Goal: Information Seeking & Learning: Learn about a topic

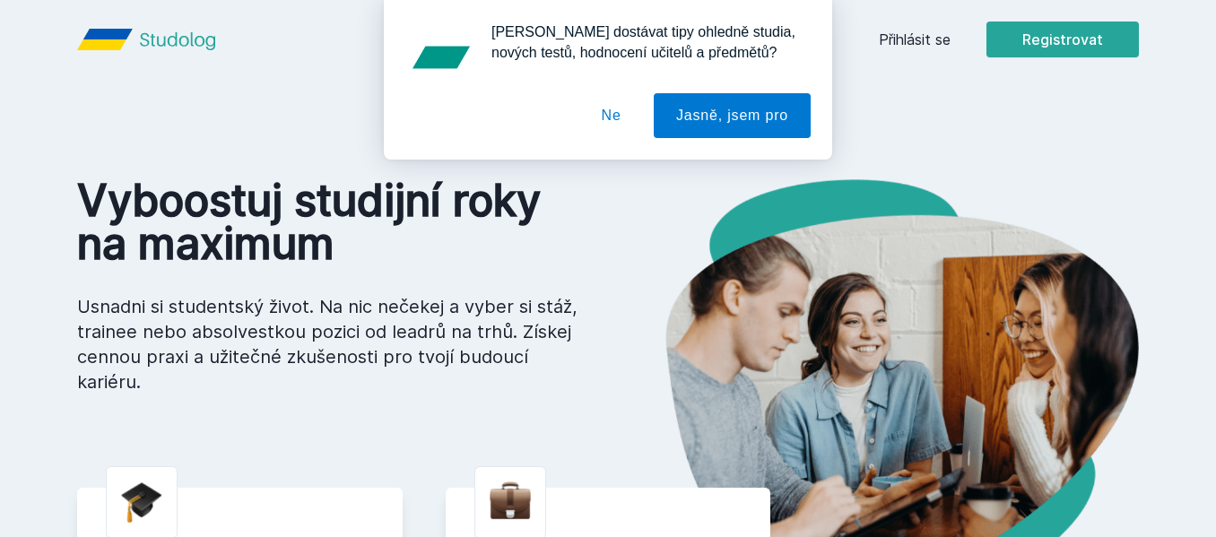
drag, startPoint x: 617, startPoint y: 115, endPoint x: 674, endPoint y: 120, distance: 56.8
click at [615, 115] on button "Ne" at bounding box center [611, 115] width 65 height 45
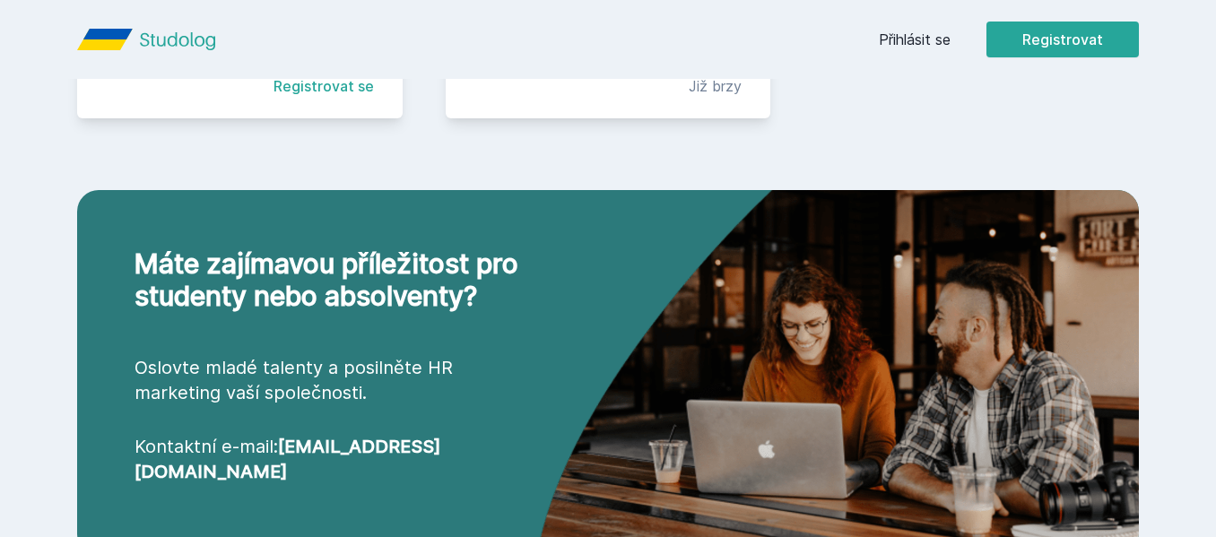
scroll to position [709, 0]
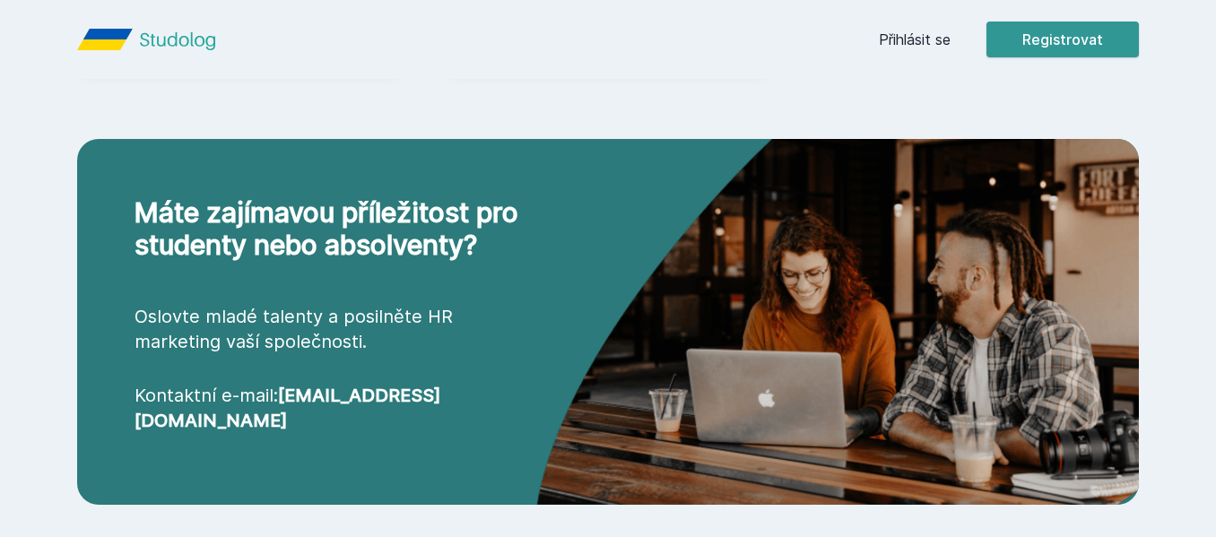
drag, startPoint x: 1000, startPoint y: 33, endPoint x: 1016, endPoint y: 33, distance: 16.1
click at [1002, 33] on button "Registrovat" at bounding box center [1063, 40] width 152 height 36
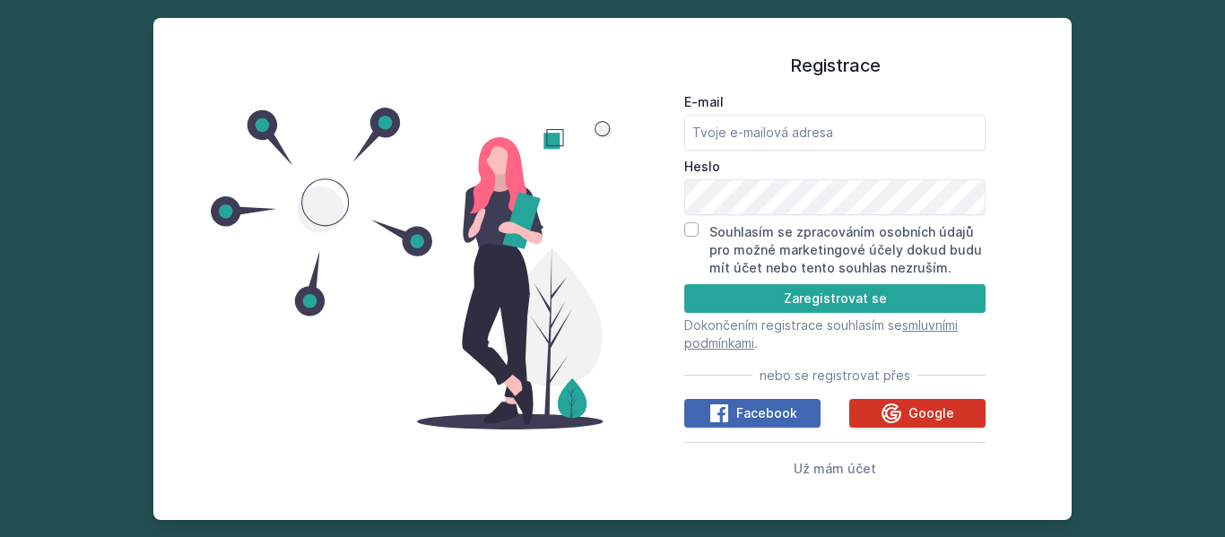
click at [932, 403] on div "Google" at bounding box center [918, 414] width 74 height 22
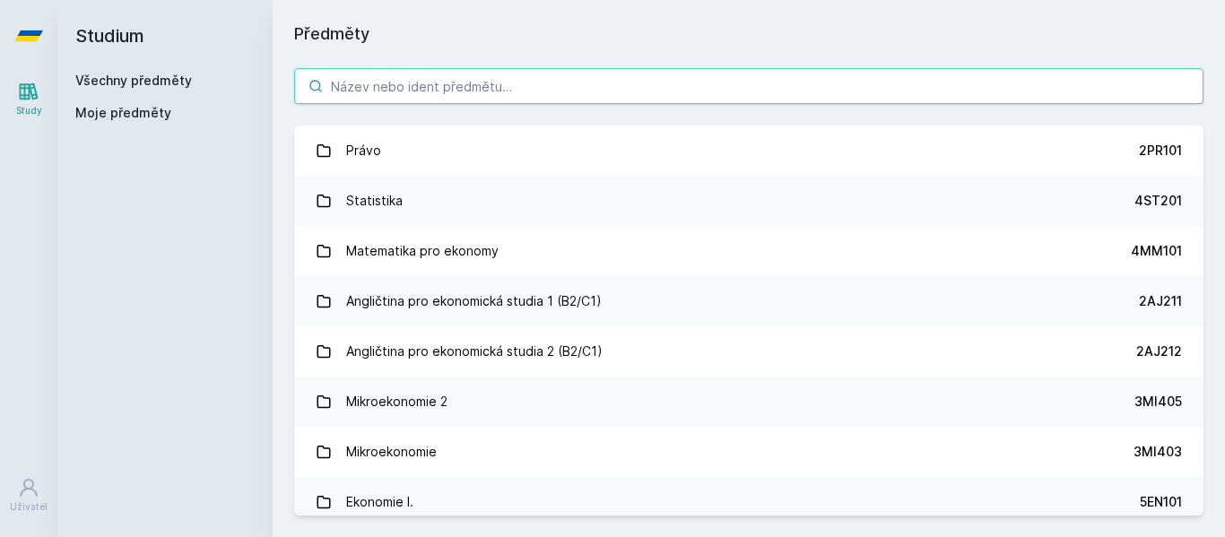
click at [577, 83] on input "search" at bounding box center [748, 86] width 909 height 36
paste input "Macroprudential Policymaking: Approaches and Challenges in Preventing Financial…"
type input "Macroprudential Policymaking: Approaches and Challenges in Preventing Financial…"
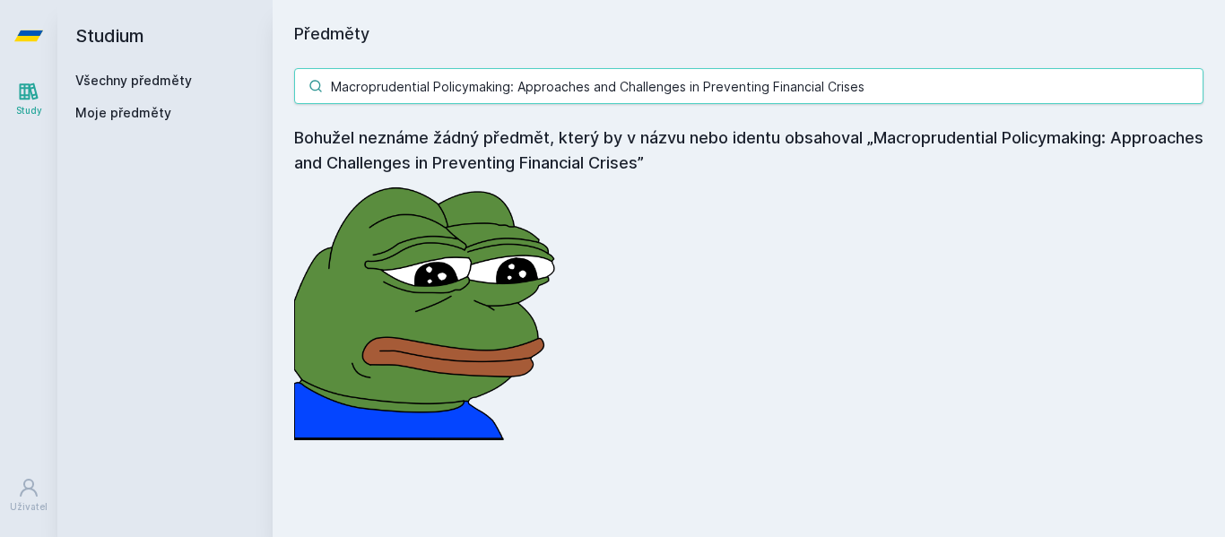
click at [1188, 88] on input "Macroprudential Policymaking: Approaches and Challenges in Preventing Financial…" at bounding box center [748, 86] width 909 height 36
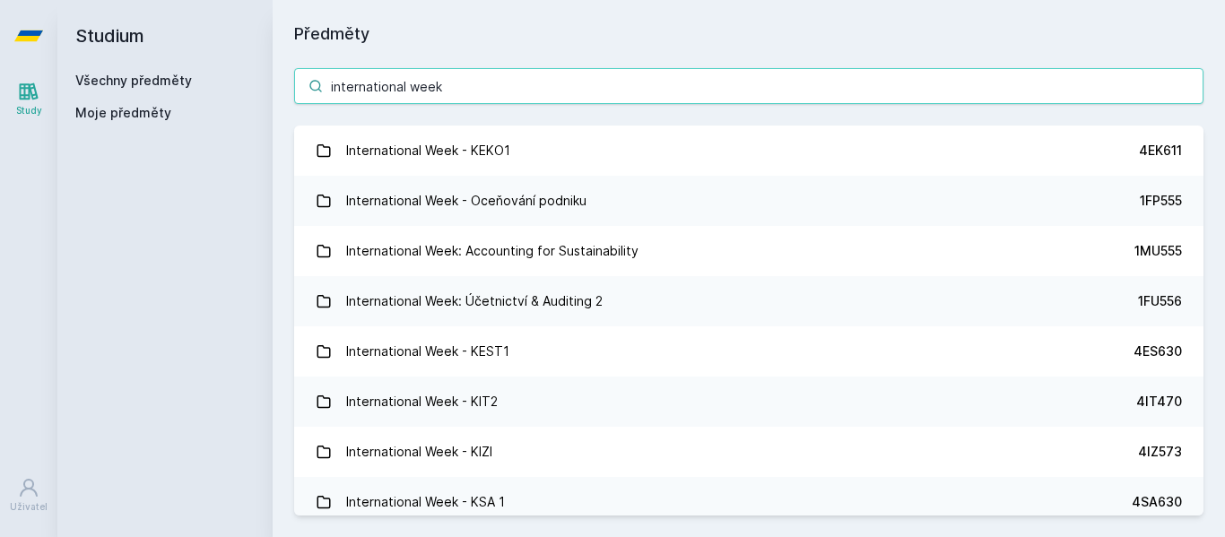
click at [633, 86] on input "international week" at bounding box center [748, 86] width 909 height 36
drag, startPoint x: 633, startPoint y: 86, endPoint x: 539, endPoint y: 86, distance: 94.2
click at [539, 86] on input "international week" at bounding box center [748, 86] width 909 height 36
click at [494, 84] on input "international week" at bounding box center [748, 86] width 909 height 36
click at [287, 95] on div "international week International Week - KEKO1 4EK611 International Week - Oceňo…" at bounding box center [749, 292] width 952 height 491
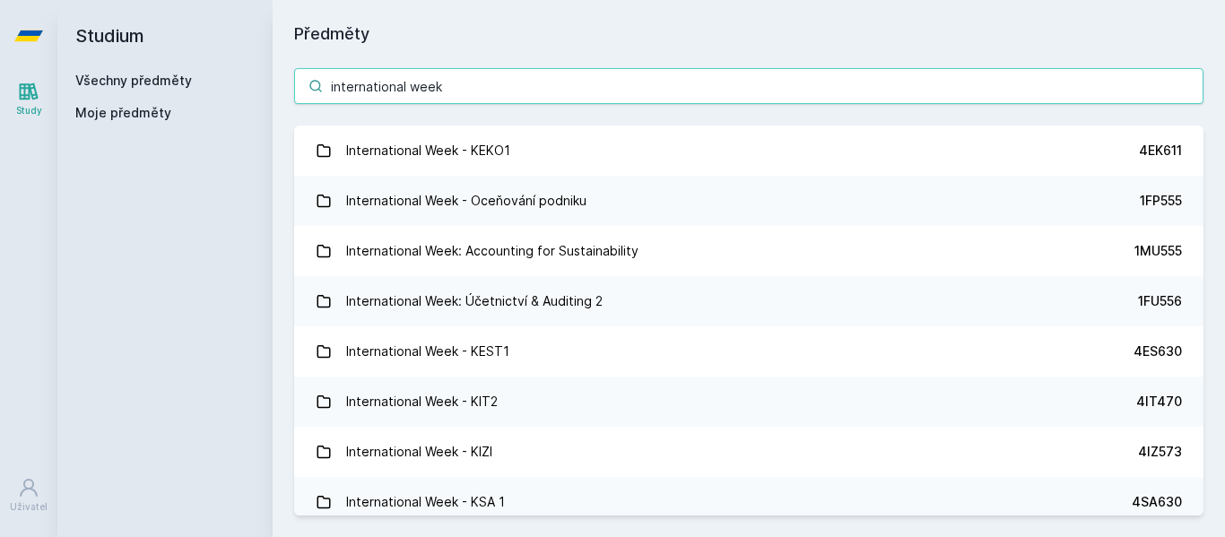
paste input "1MT555"
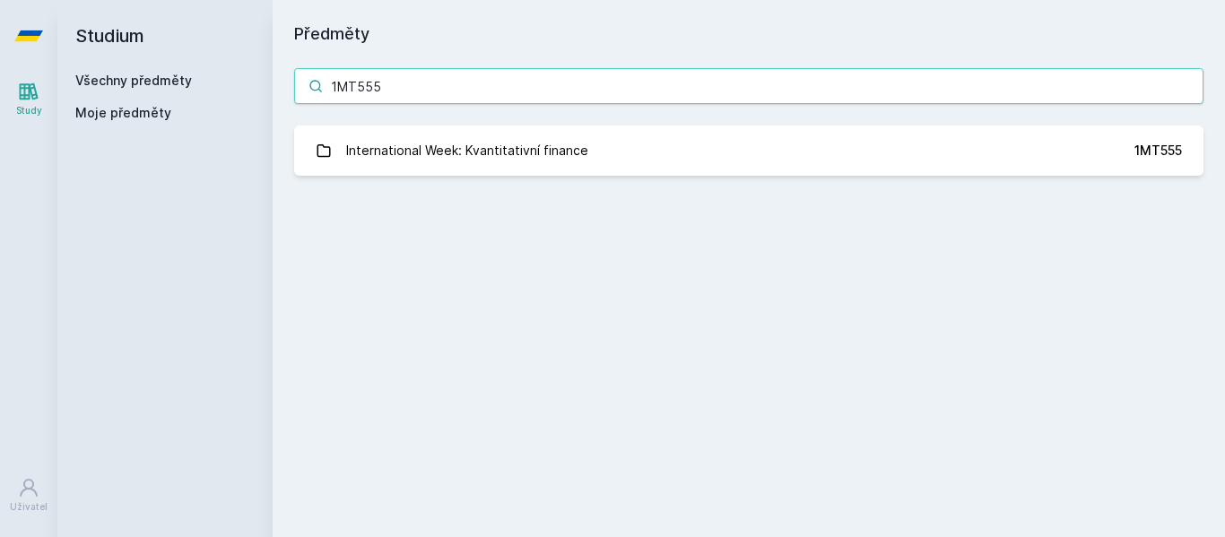
type input "1MT555"
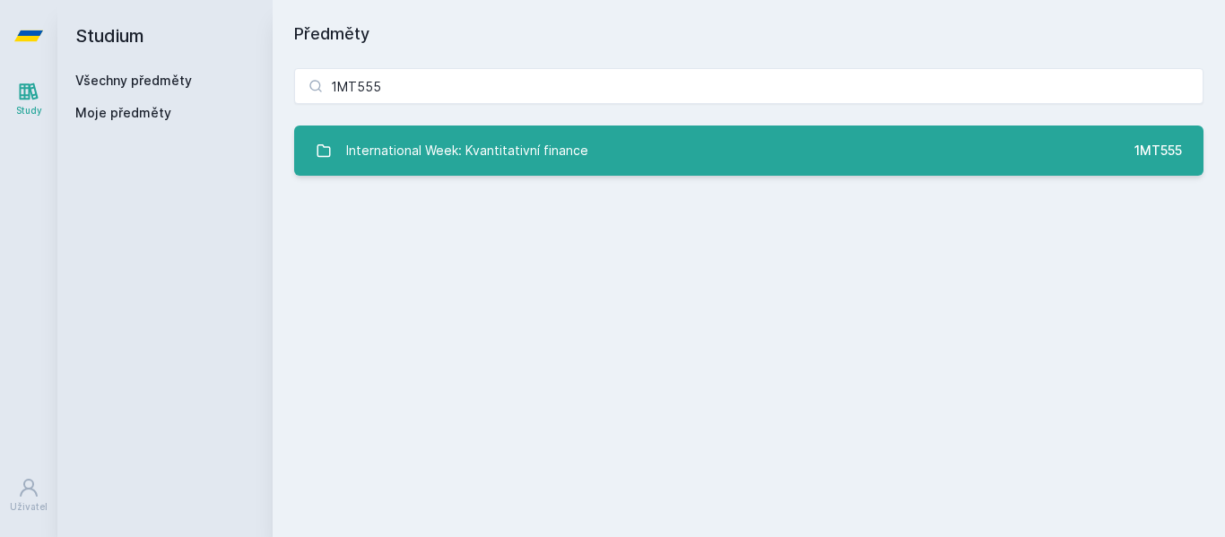
click at [772, 165] on link "International Week: Kvantitativní finance 1MT555" at bounding box center [748, 151] width 909 height 50
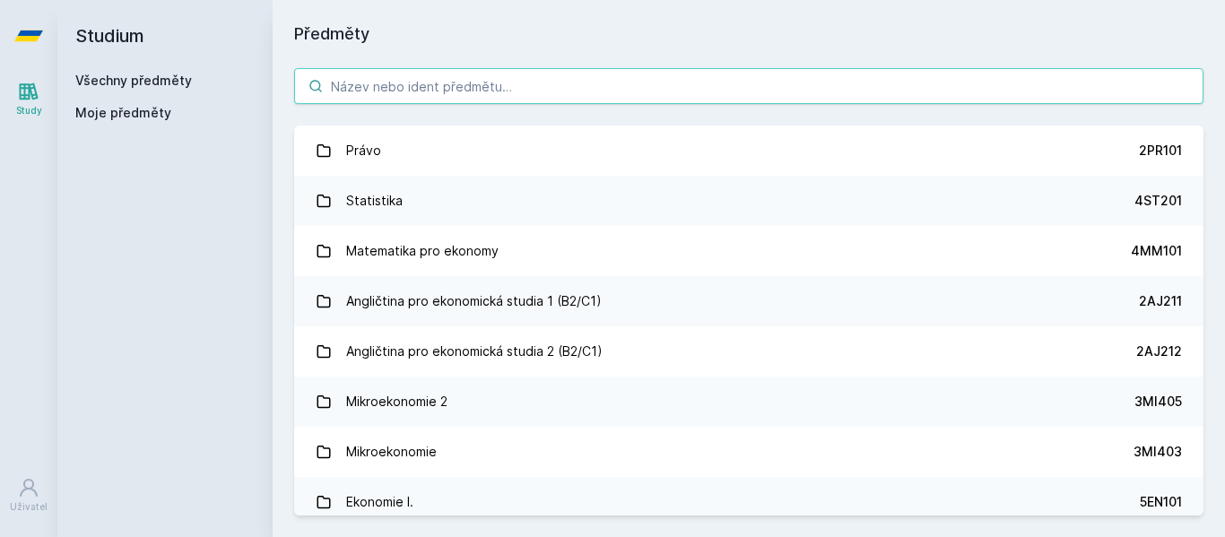
click at [491, 92] on input "search" at bounding box center [748, 86] width 909 height 36
paste input "Finanční účetnictví pro vedlejší specializaci"
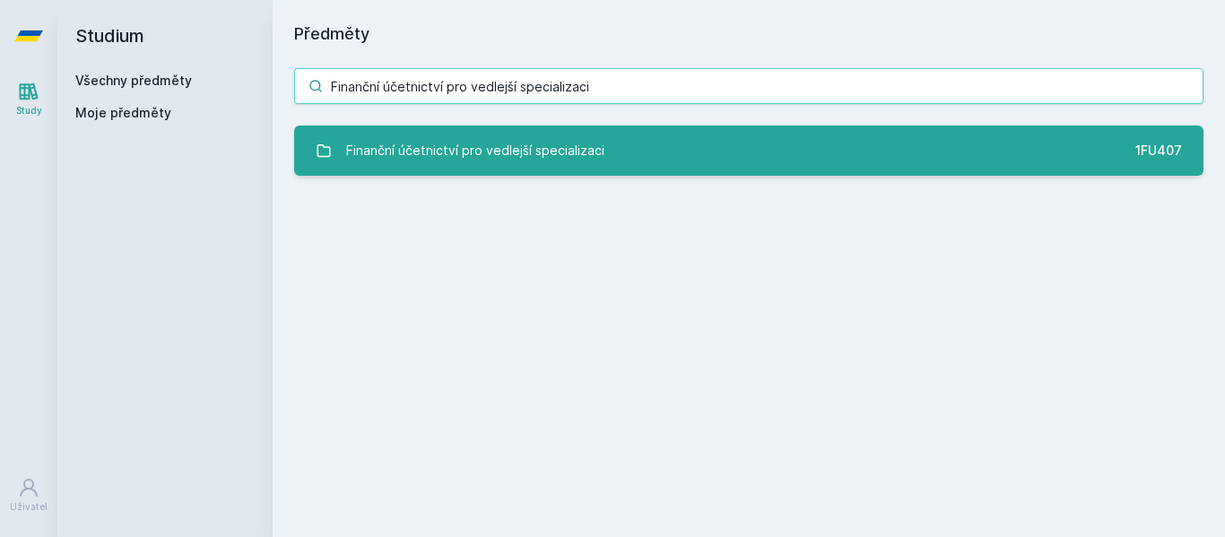
type input "Finanční účetnictví pro vedlejší specializaci"
click at [630, 152] on link "Finanční účetnictví pro vedlejší specializaci 1FU407" at bounding box center [748, 151] width 909 height 50
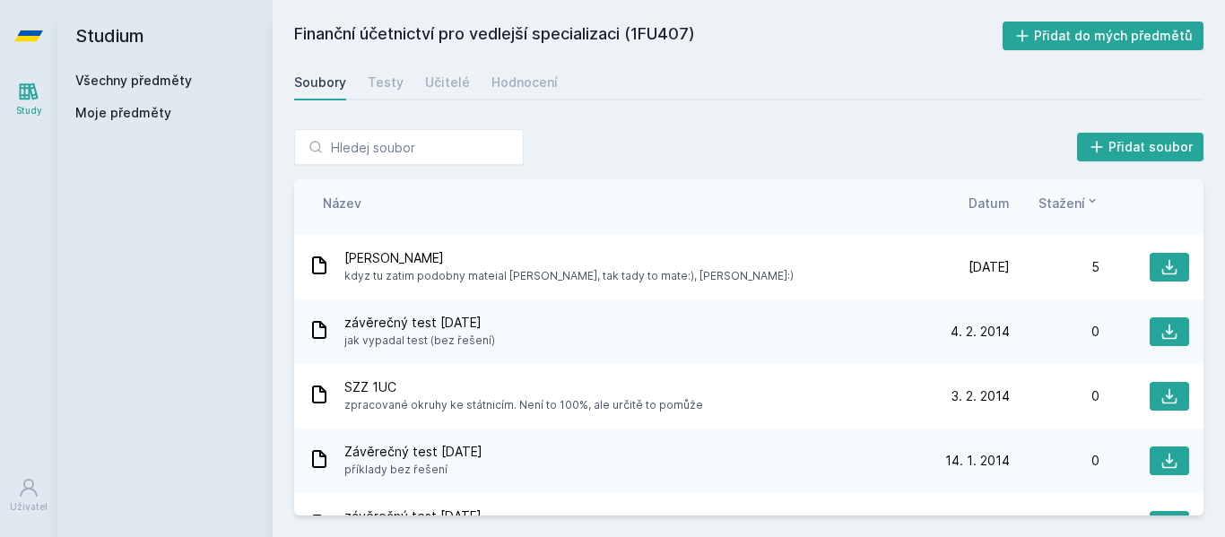
scroll to position [249, 0]
click at [509, 83] on div "Hodnocení" at bounding box center [524, 83] width 66 height 18
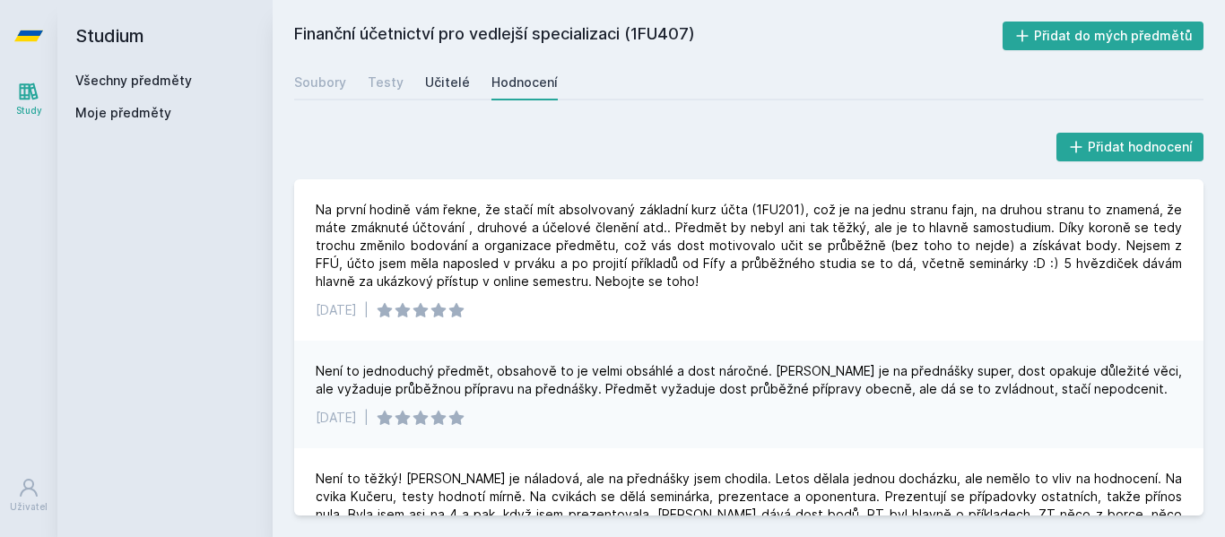
click at [459, 91] on link "Učitelé" at bounding box center [447, 83] width 45 height 36
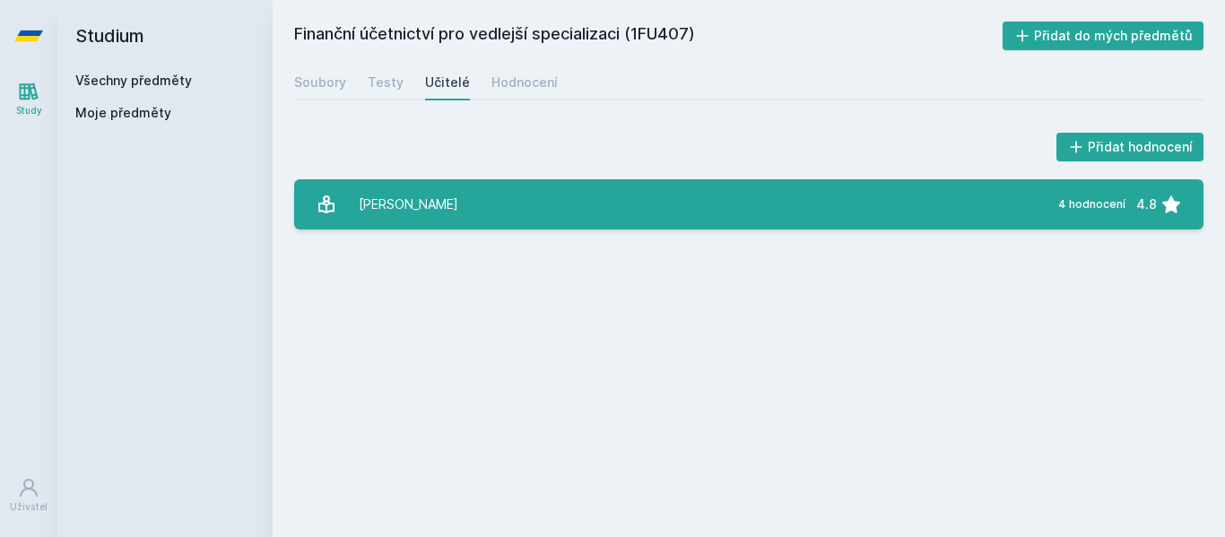
click at [700, 198] on link "Dvořáková Dana 4 hodnocení 4.8" at bounding box center [748, 204] width 909 height 50
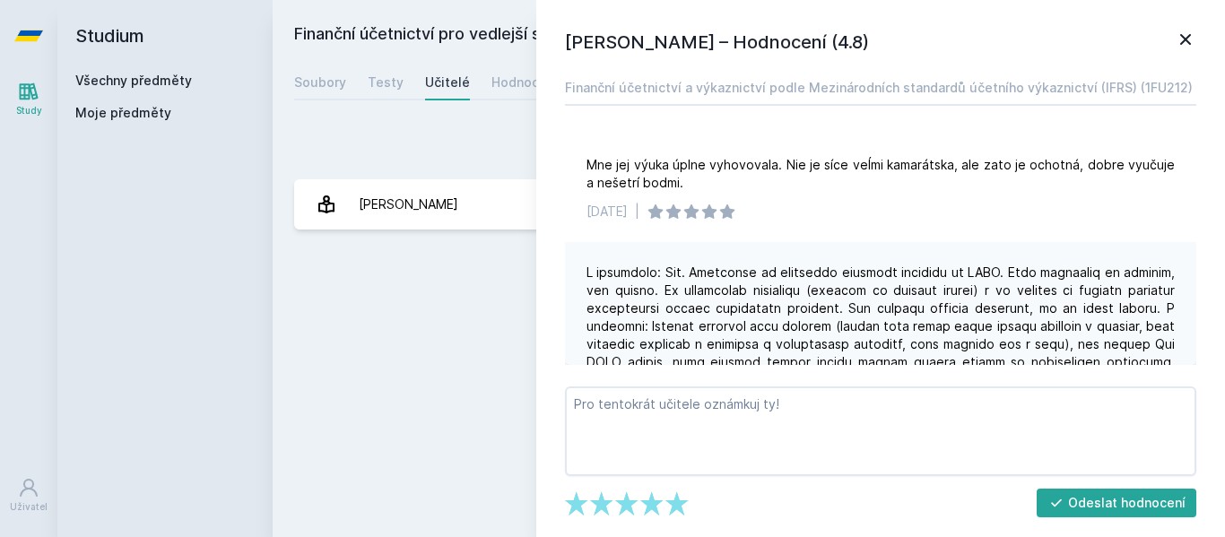
drag, startPoint x: 1185, startPoint y: 43, endPoint x: 1195, endPoint y: 43, distance: 9.9
click at [1186, 43] on icon at bounding box center [1186, 40] width 22 height 22
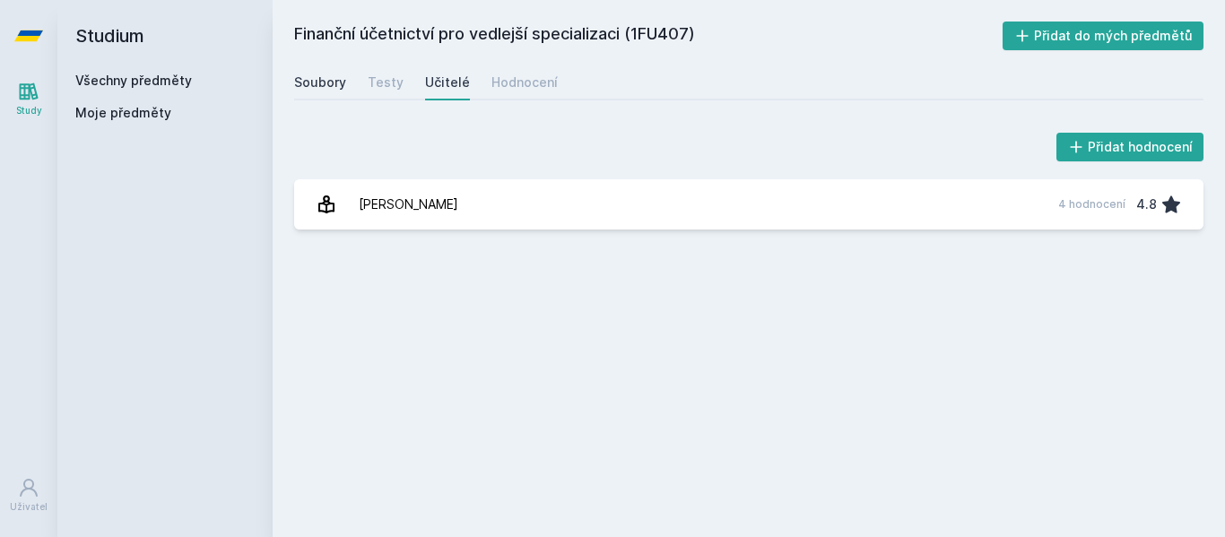
click at [317, 84] on div "Soubory" at bounding box center [320, 83] width 52 height 18
click at [383, 21] on div "Finanční účetnictví pro vedlejší specializaci (1FU407) Přidat do mých předmětů …" at bounding box center [749, 268] width 952 height 537
click at [158, 83] on link "Všechny předměty" at bounding box center [133, 80] width 117 height 15
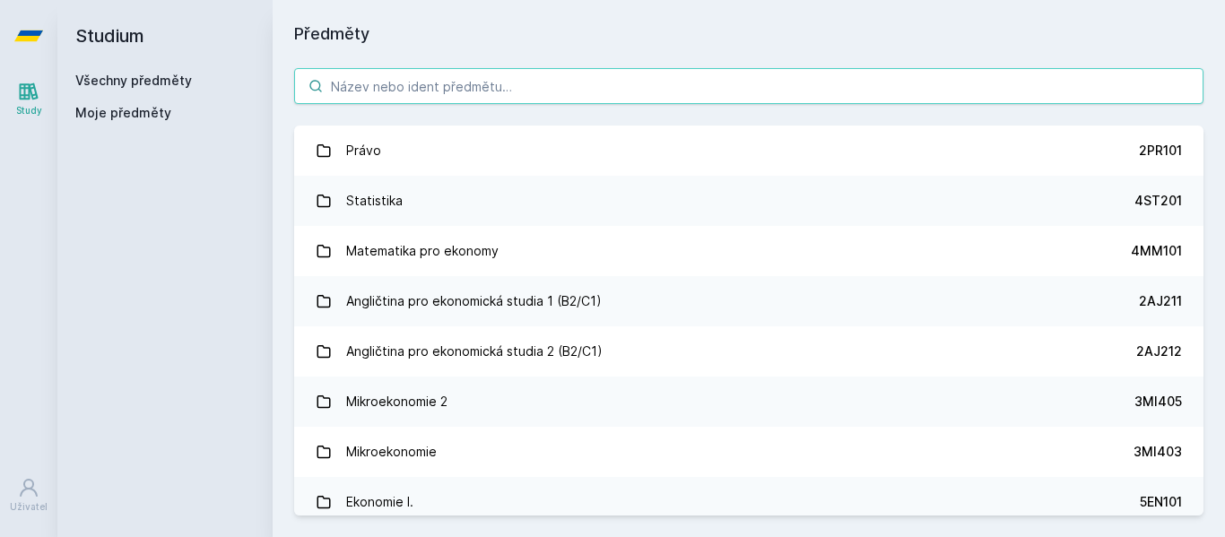
click at [489, 94] on input "search" at bounding box center [748, 86] width 909 height 36
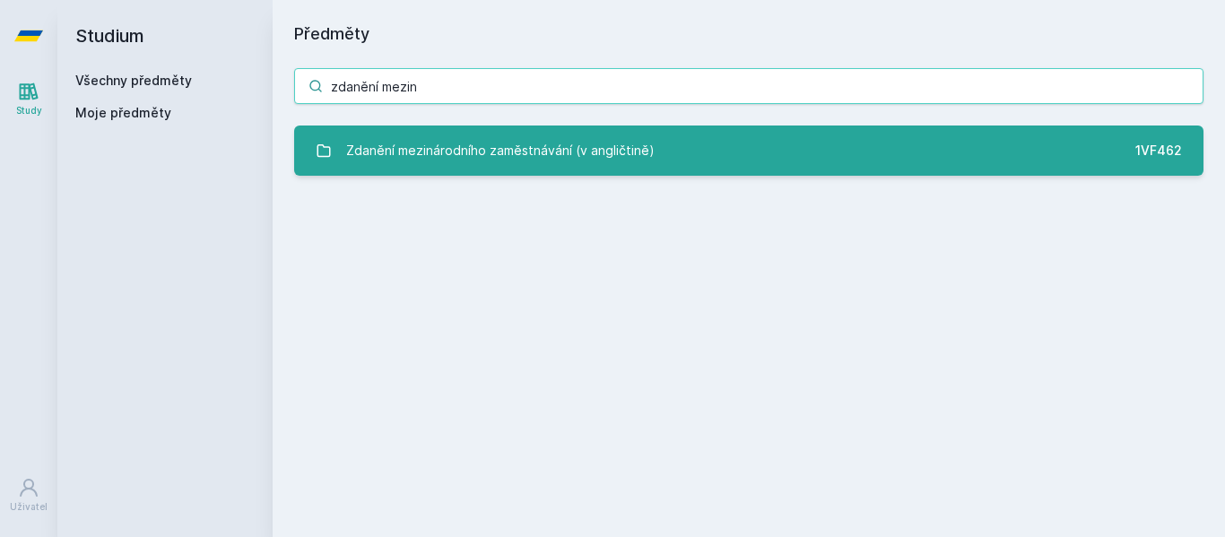
type input "zdanění mezin"
click at [540, 144] on div "Zdanění mezinárodního zaměstnávání (v angličtině)" at bounding box center [500, 151] width 309 height 36
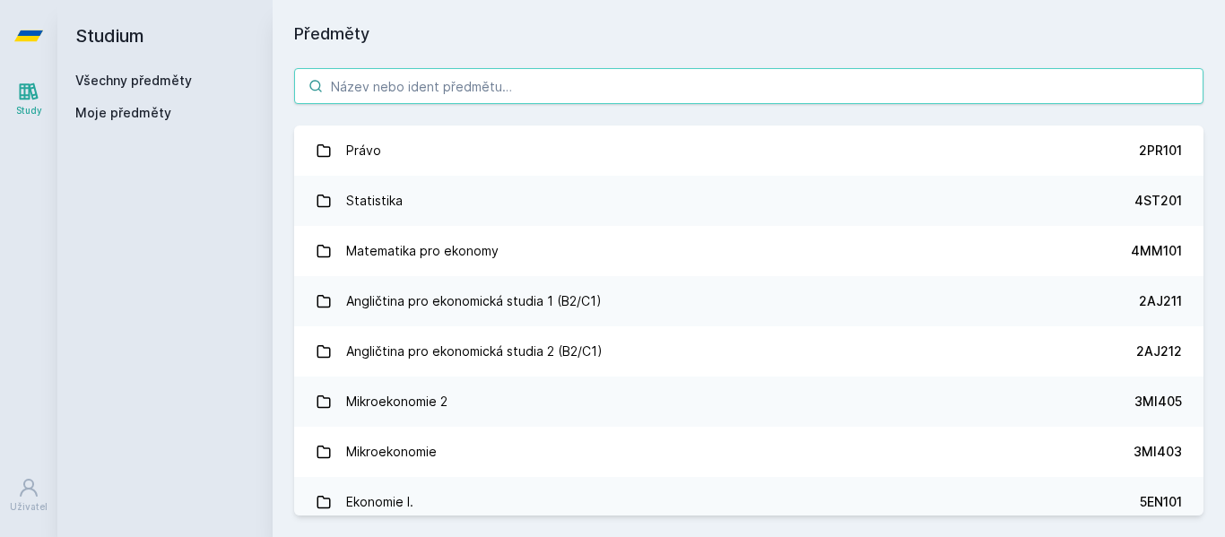
click at [474, 100] on input "search" at bounding box center [748, 86] width 909 height 36
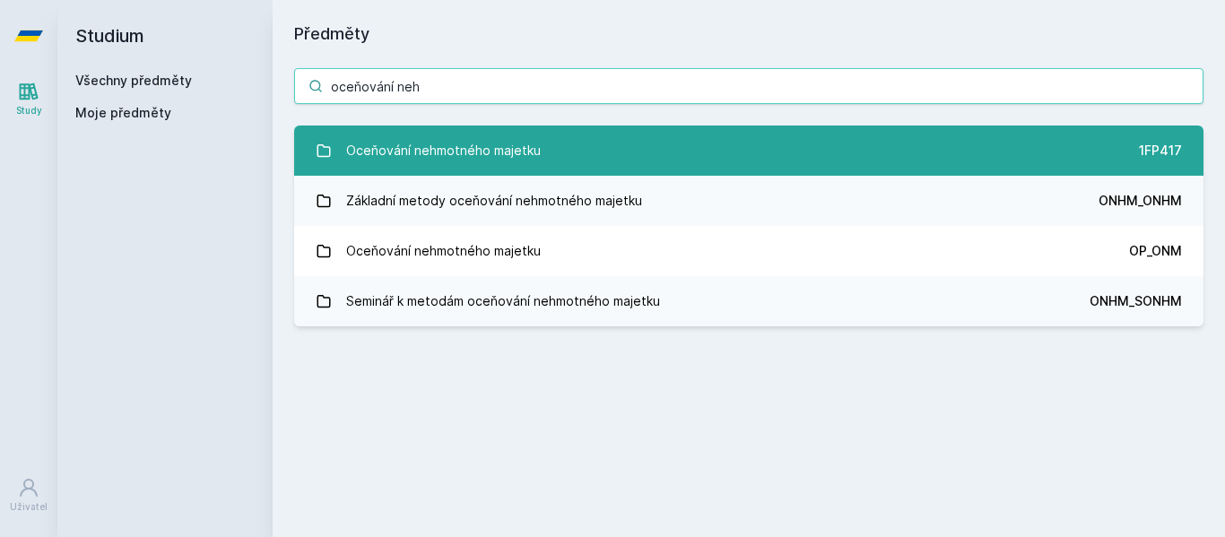
type input "oceňování neh"
click at [604, 151] on link "Oceňování nehmotného majetku 1FP417" at bounding box center [748, 151] width 909 height 50
